Goal: Task Accomplishment & Management: Manage account settings

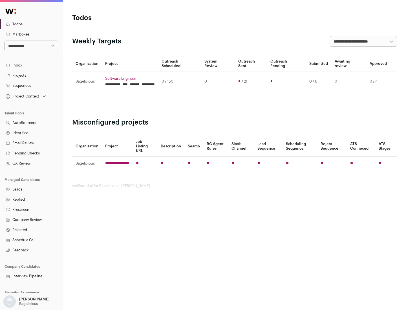
click at [31, 75] on link "Projects" at bounding box center [31, 75] width 63 height 10
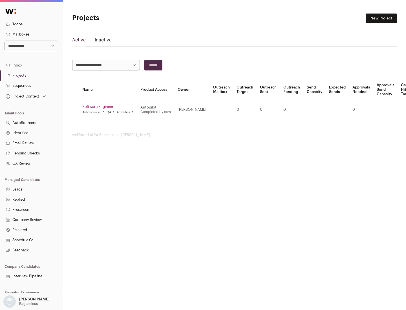
click at [110, 107] on link "Software Engineer" at bounding box center [107, 107] width 51 height 5
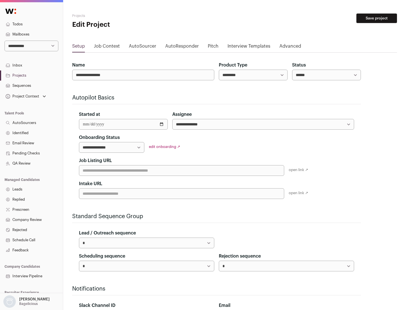
click at [377, 18] on button "Save project" at bounding box center [376, 19] width 41 height 10
